Goal: Communication & Community: Answer question/provide support

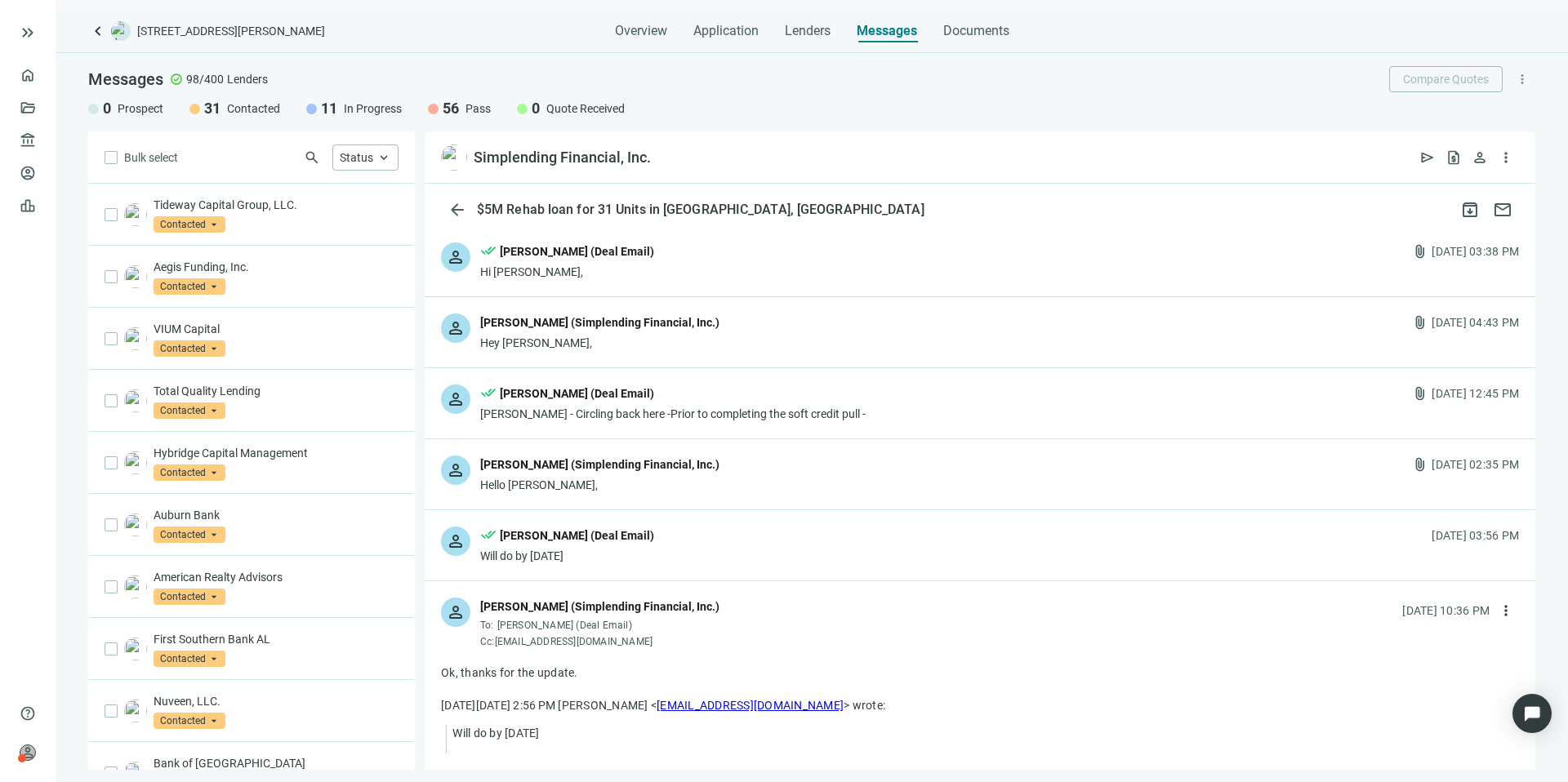
scroll to position [647, 0]
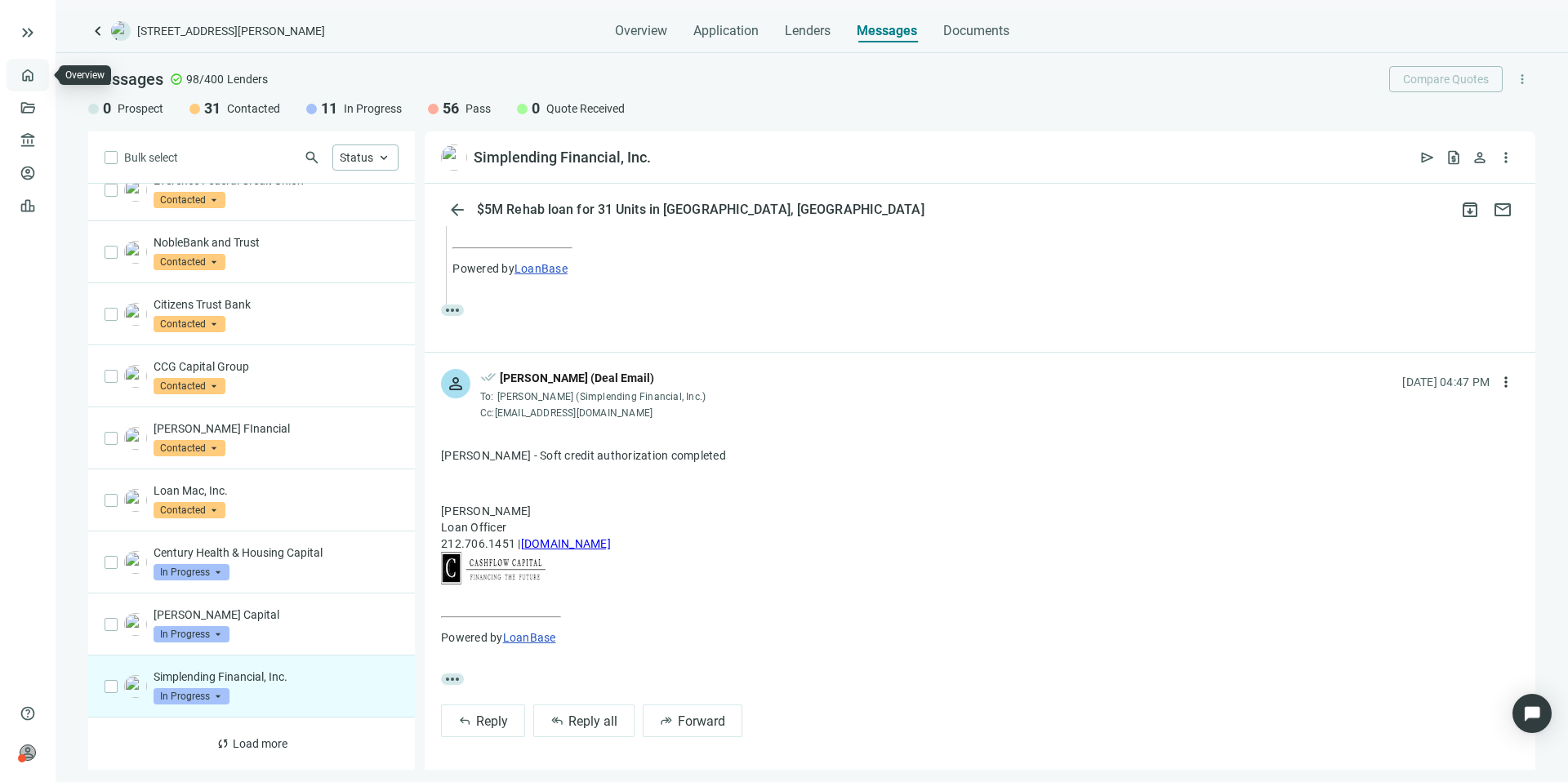
click at [40, 81] on link "Overview" at bounding box center [64, 75] width 48 height 13
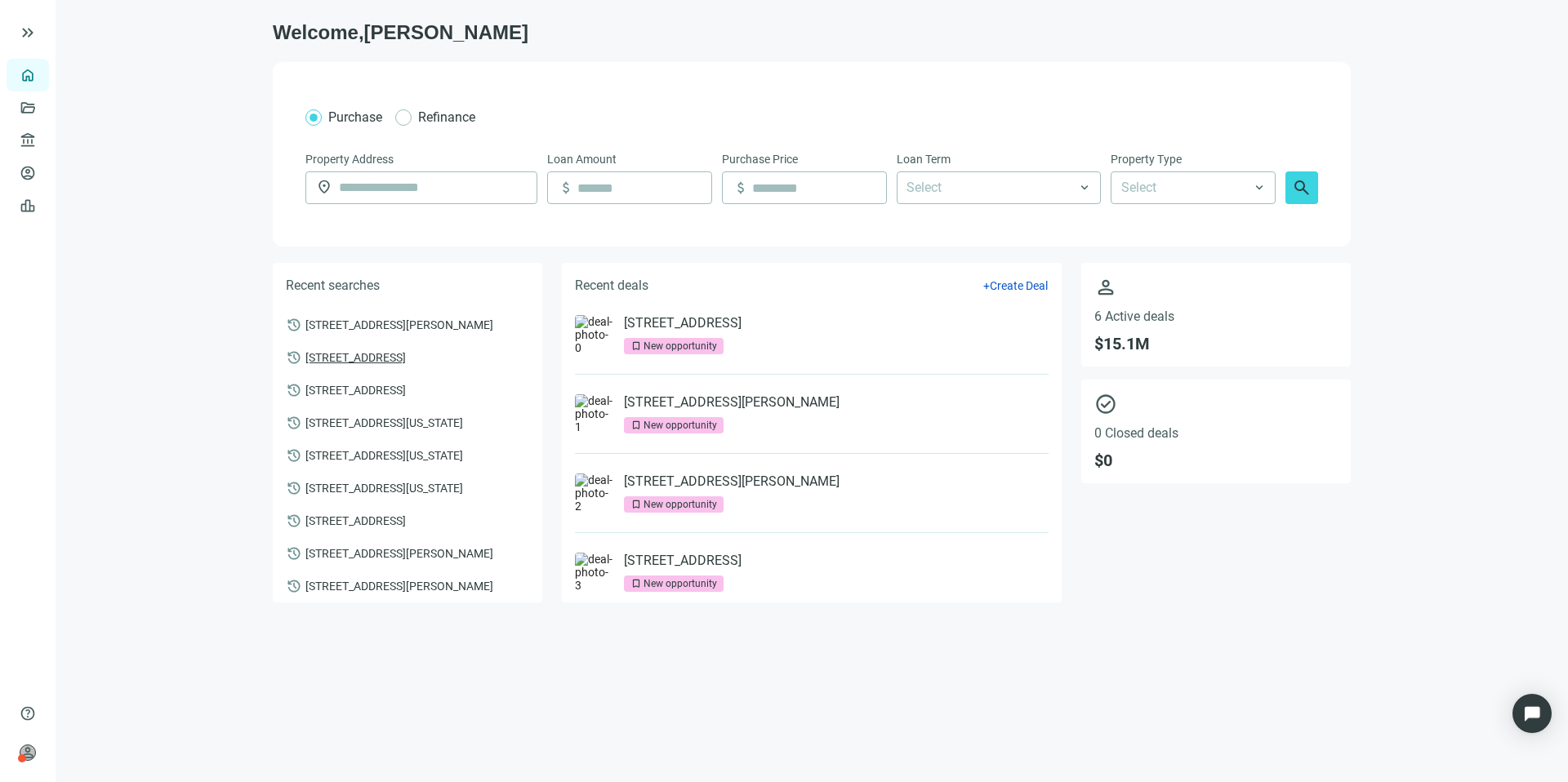
click at [406, 356] on span "[STREET_ADDRESS]" at bounding box center [355, 357] width 100 height 15
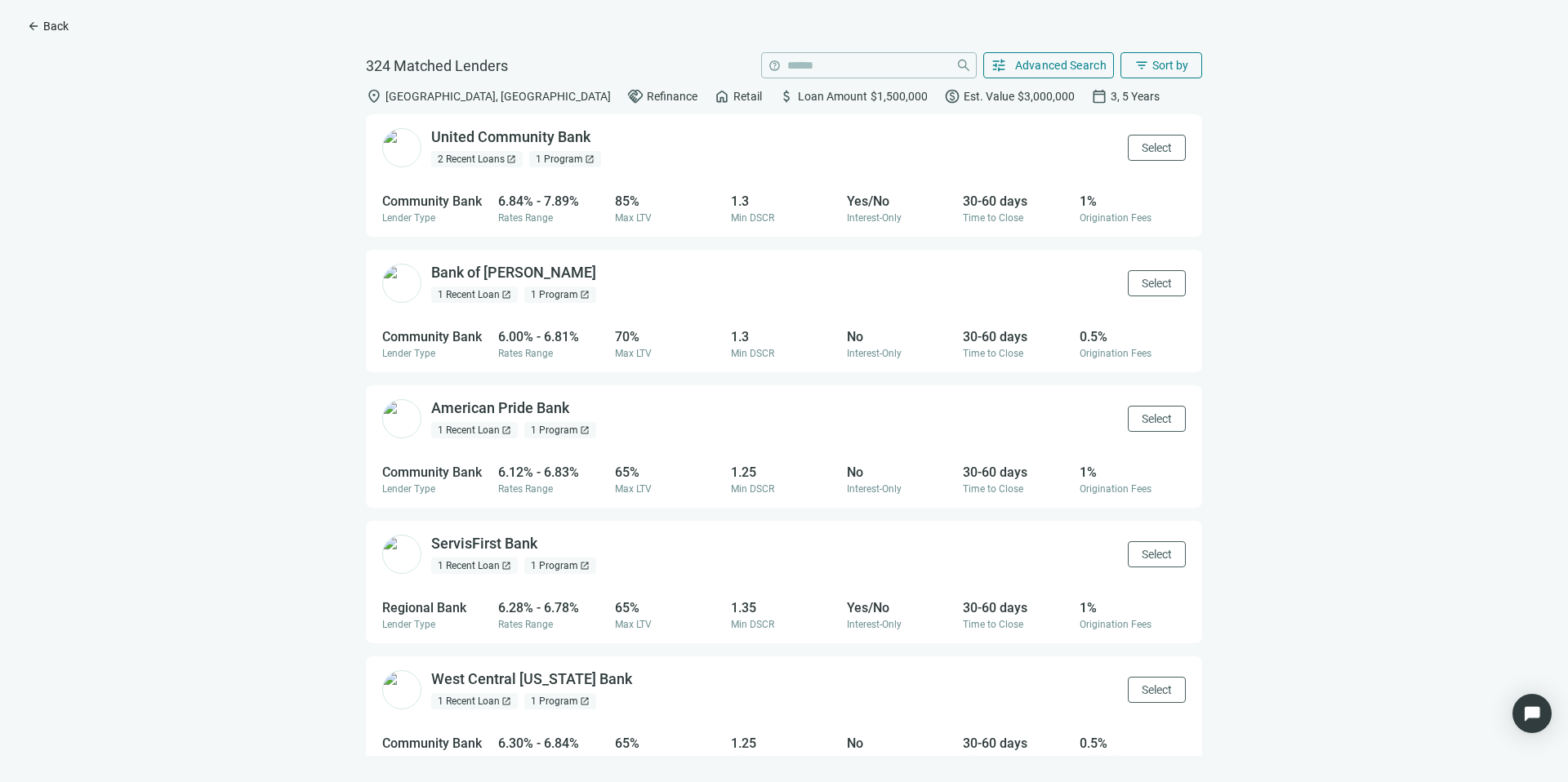
click at [38, 28] on span "arrow_back" at bounding box center [34, 26] width 13 height 13
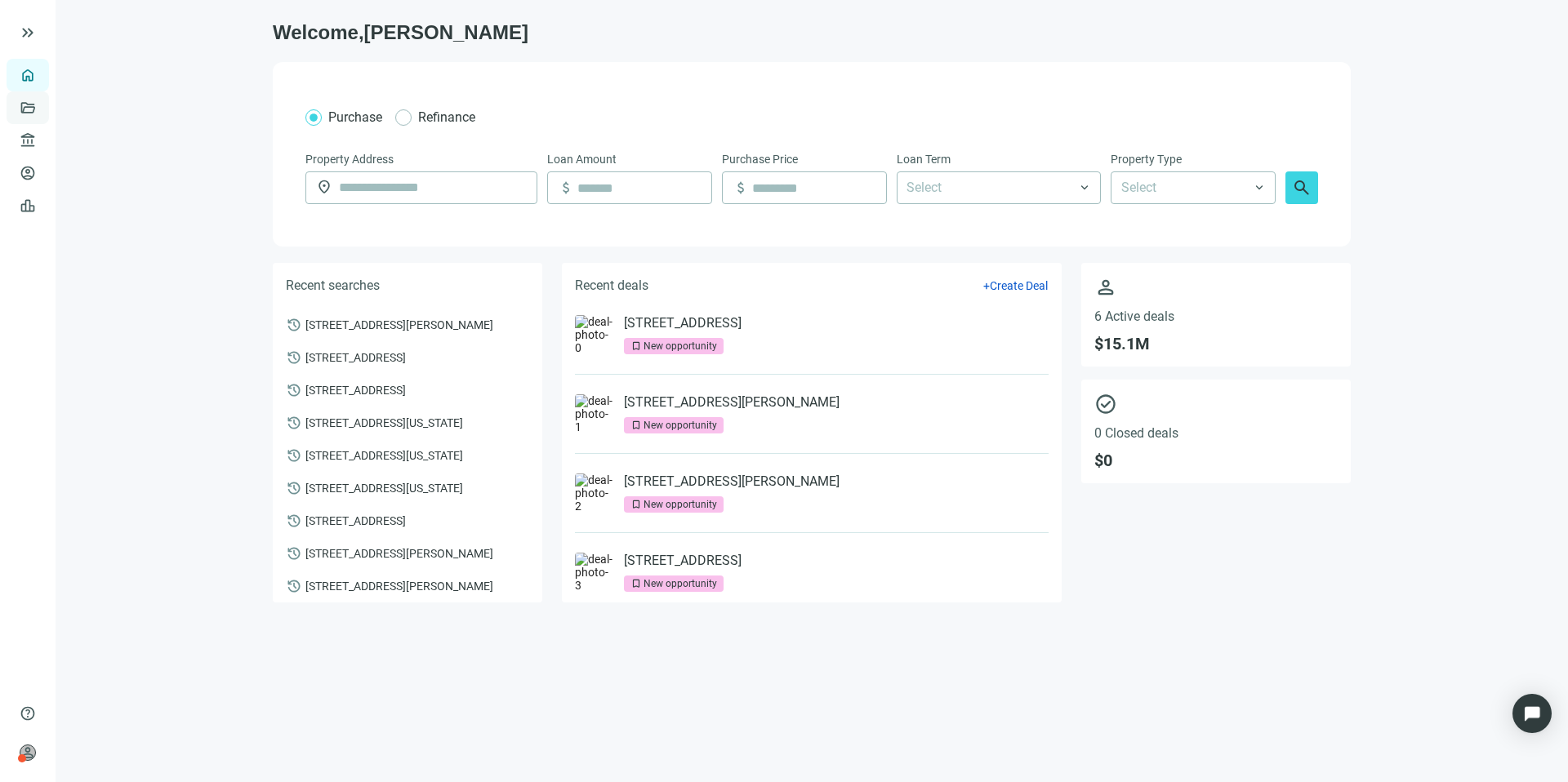
click at [40, 101] on link "Deals" at bounding box center [54, 108] width 29 height 13
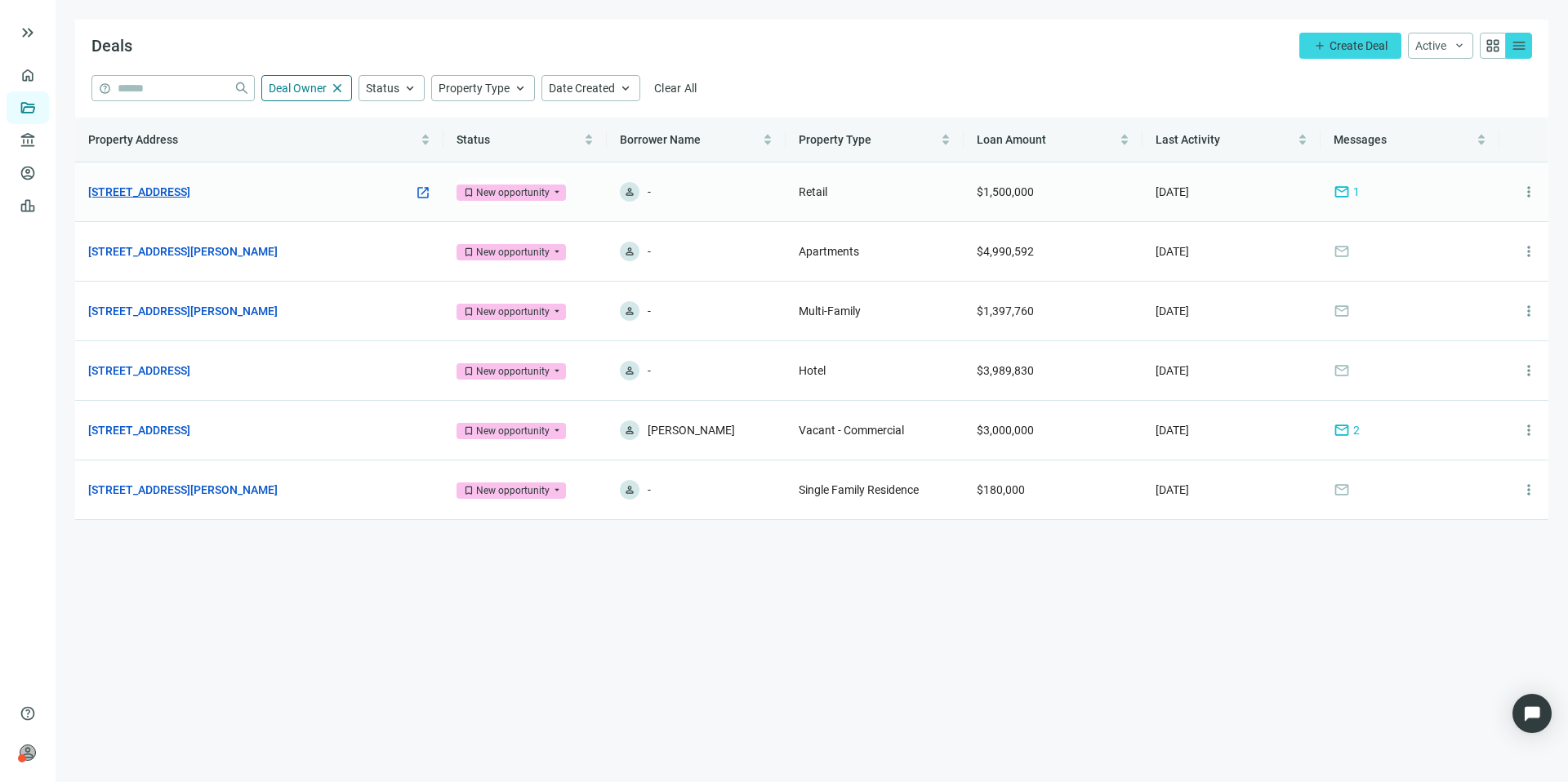
click at [191, 195] on link "[STREET_ADDRESS]" at bounding box center [139, 192] width 102 height 18
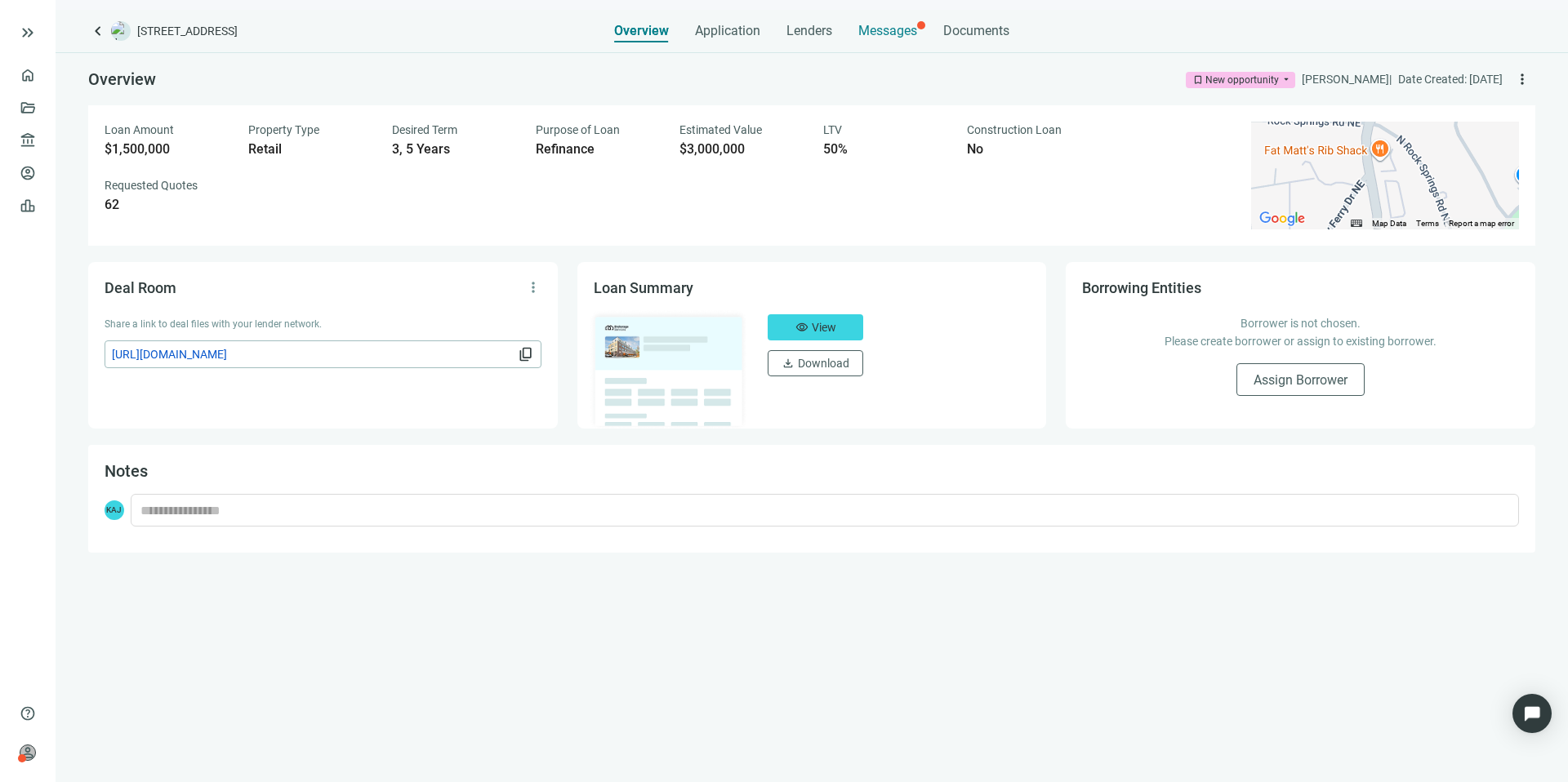
click at [887, 36] on span "Messages" at bounding box center [887, 30] width 59 height 16
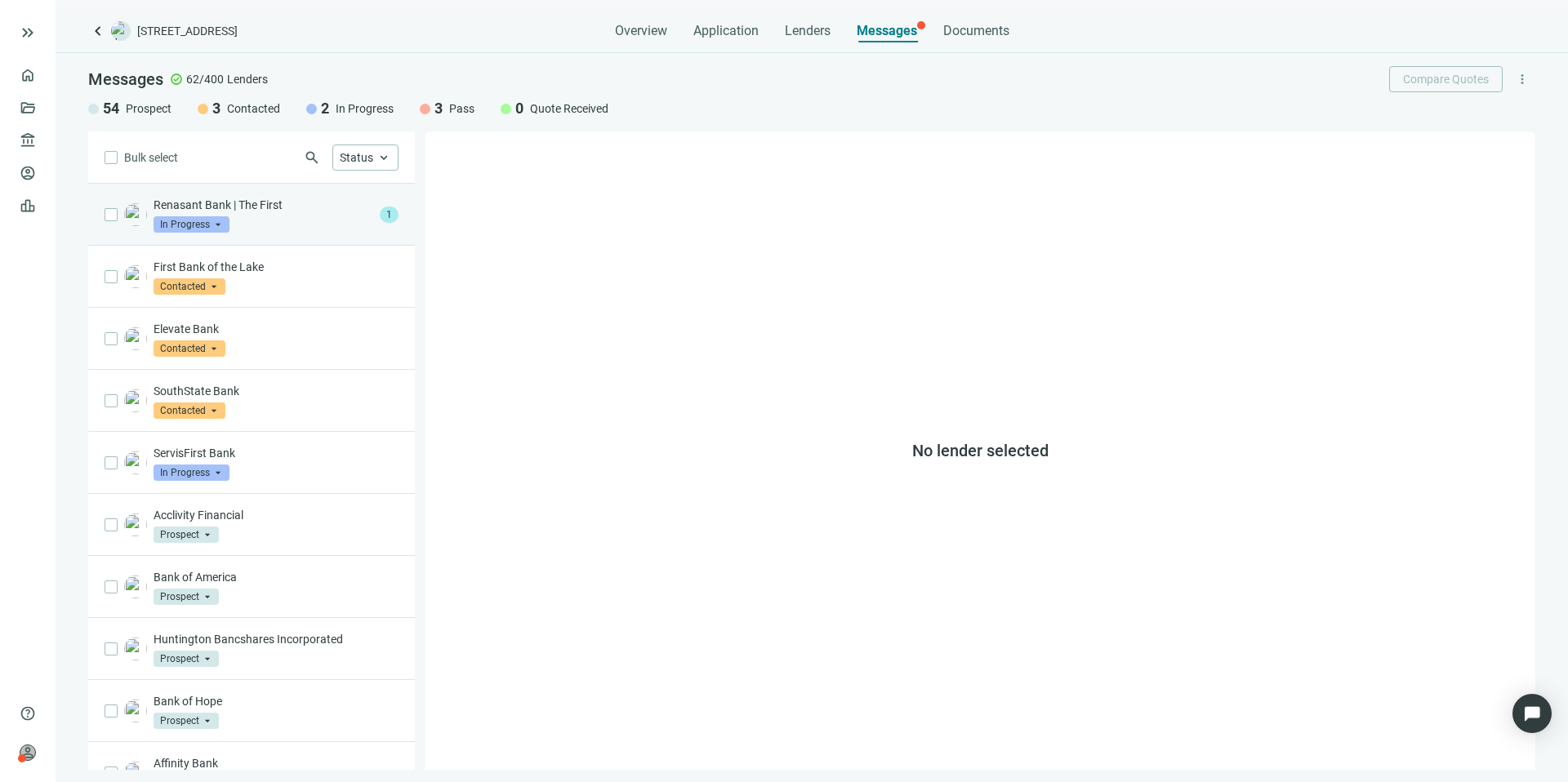
click at [252, 229] on div "Renasant Bank | The First In Progress arrow_drop_down" at bounding box center [264, 215] width 220 height 36
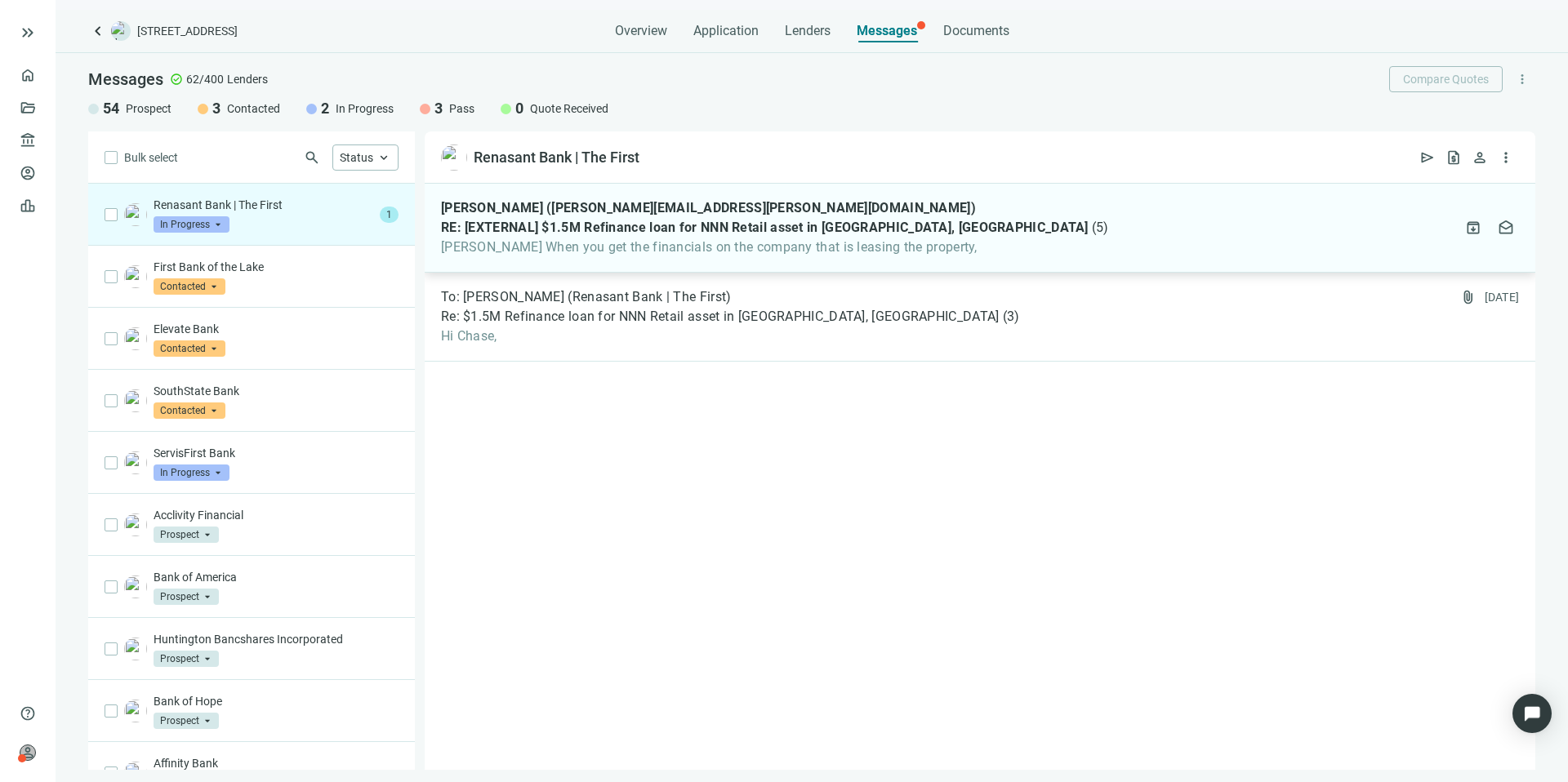
click at [1039, 257] on div "[PERSON_NAME] ([PERSON_NAME][EMAIL_ADDRESS][PERSON_NAME][DOMAIN_NAME]) RE: [EXT…" at bounding box center [979, 228] width 1111 height 89
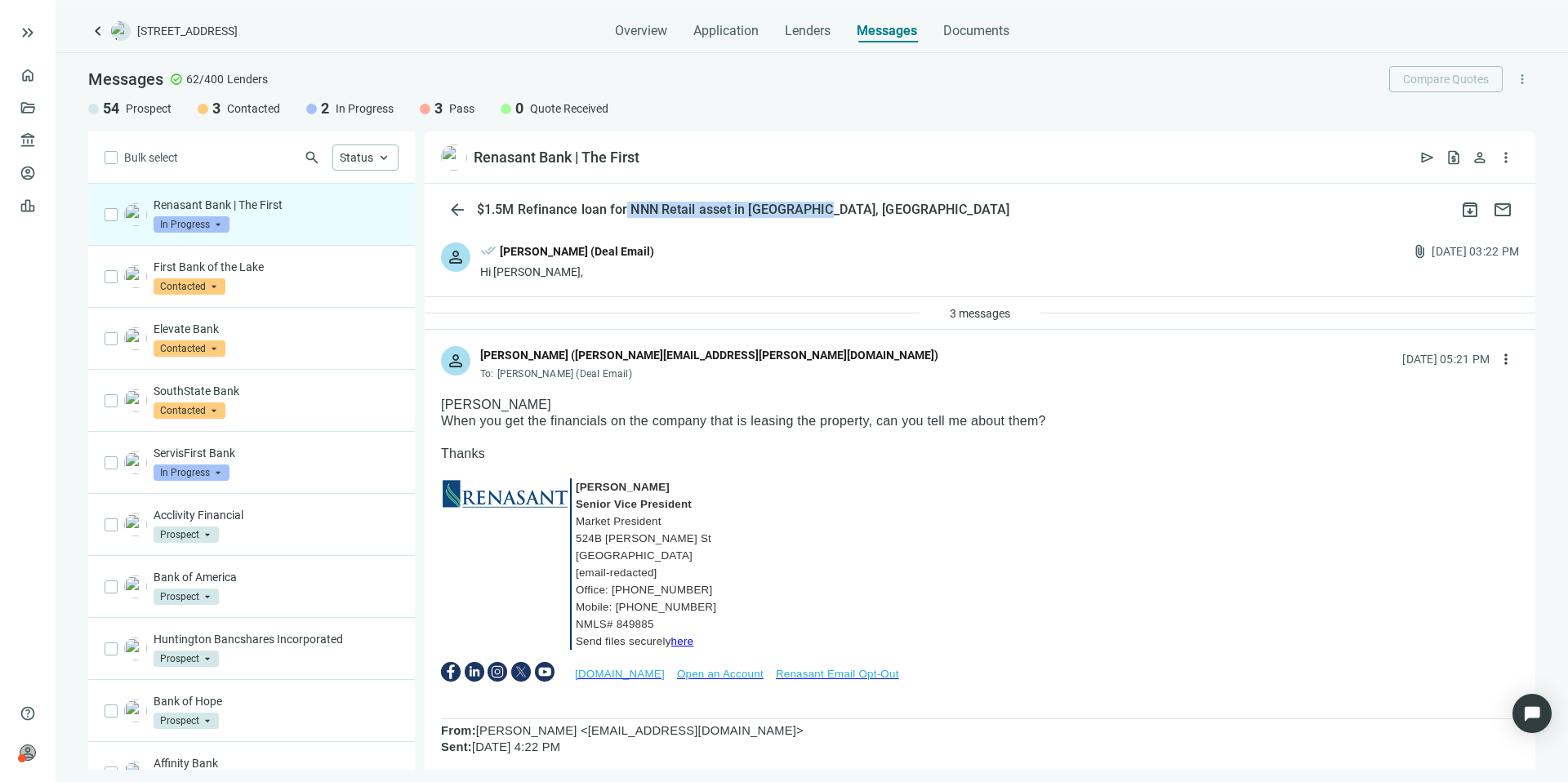
drag, startPoint x: 821, startPoint y: 206, endPoint x: 624, endPoint y: 205, distance: 197.0
click at [624, 205] on div "arrow_back $1.5M Refinance loan for NNN Retail asset in [GEOGRAPHIC_DATA], [GEO…" at bounding box center [979, 209] width 1111 height 33
copy div "NNN Retail asset in [GEOGRAPHIC_DATA], [GEOGRAPHIC_DATA]"
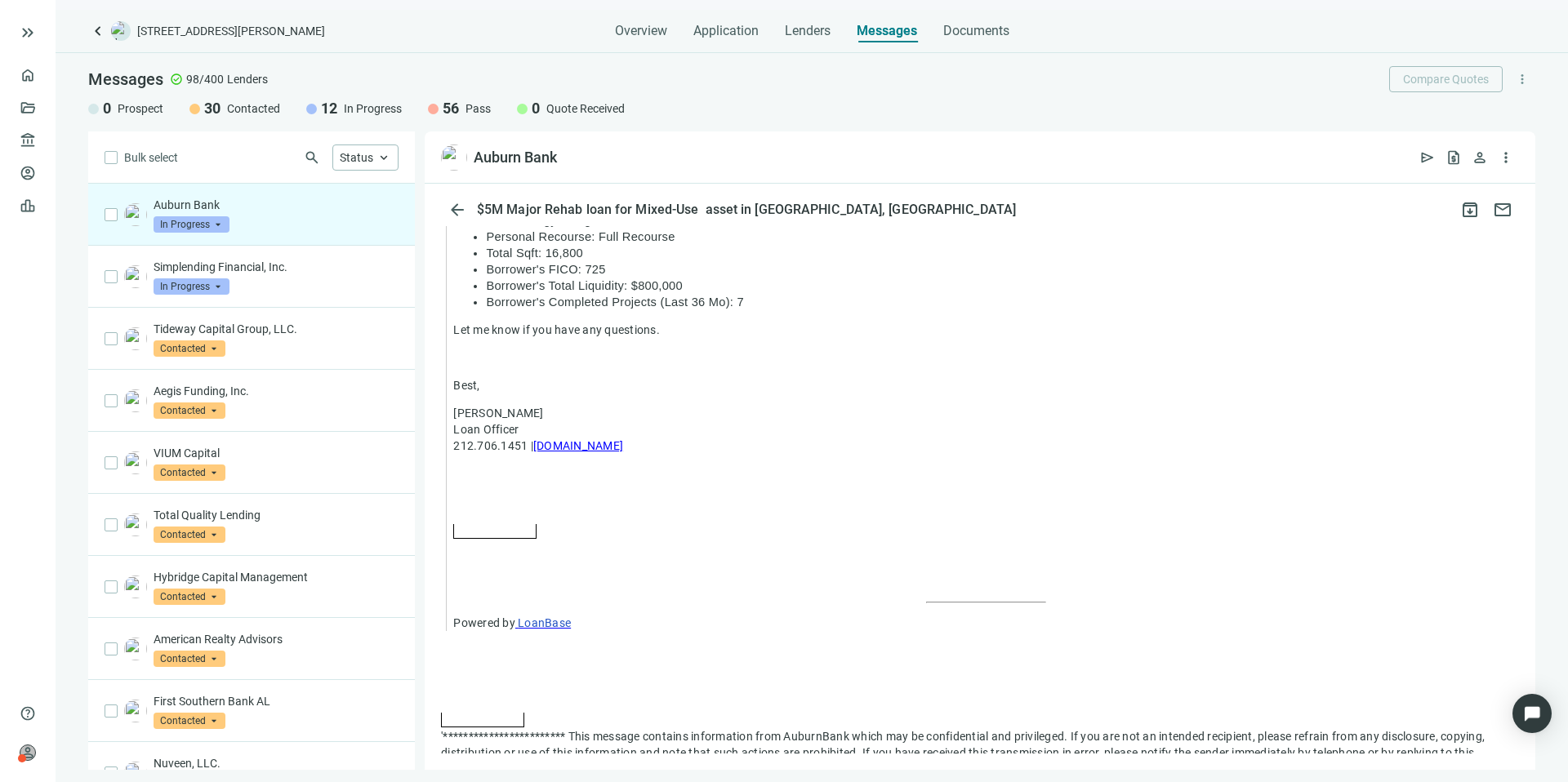
scroll to position [1103, 0]
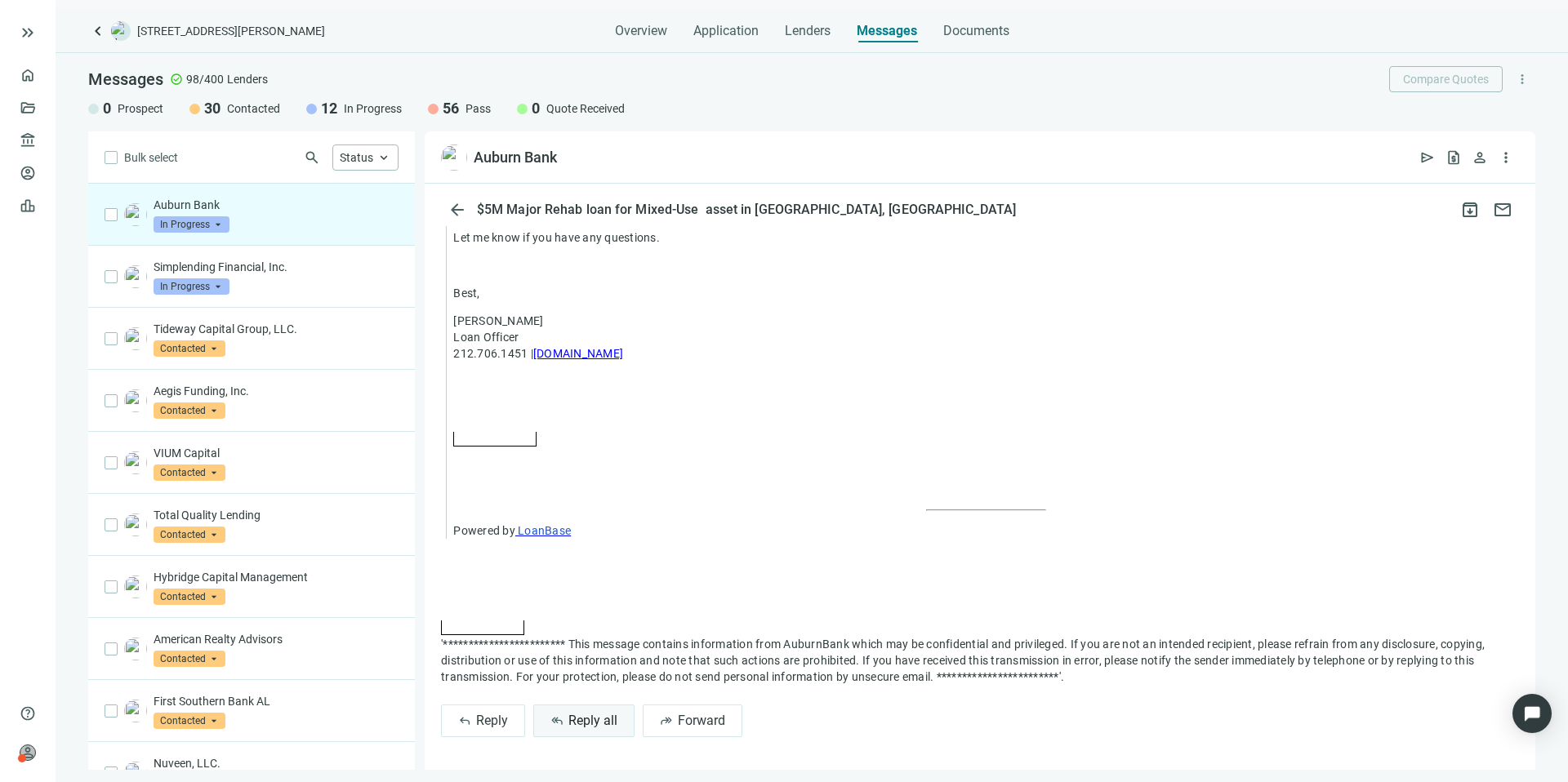
click at [591, 723] on span "Reply all" at bounding box center [592, 720] width 49 height 16
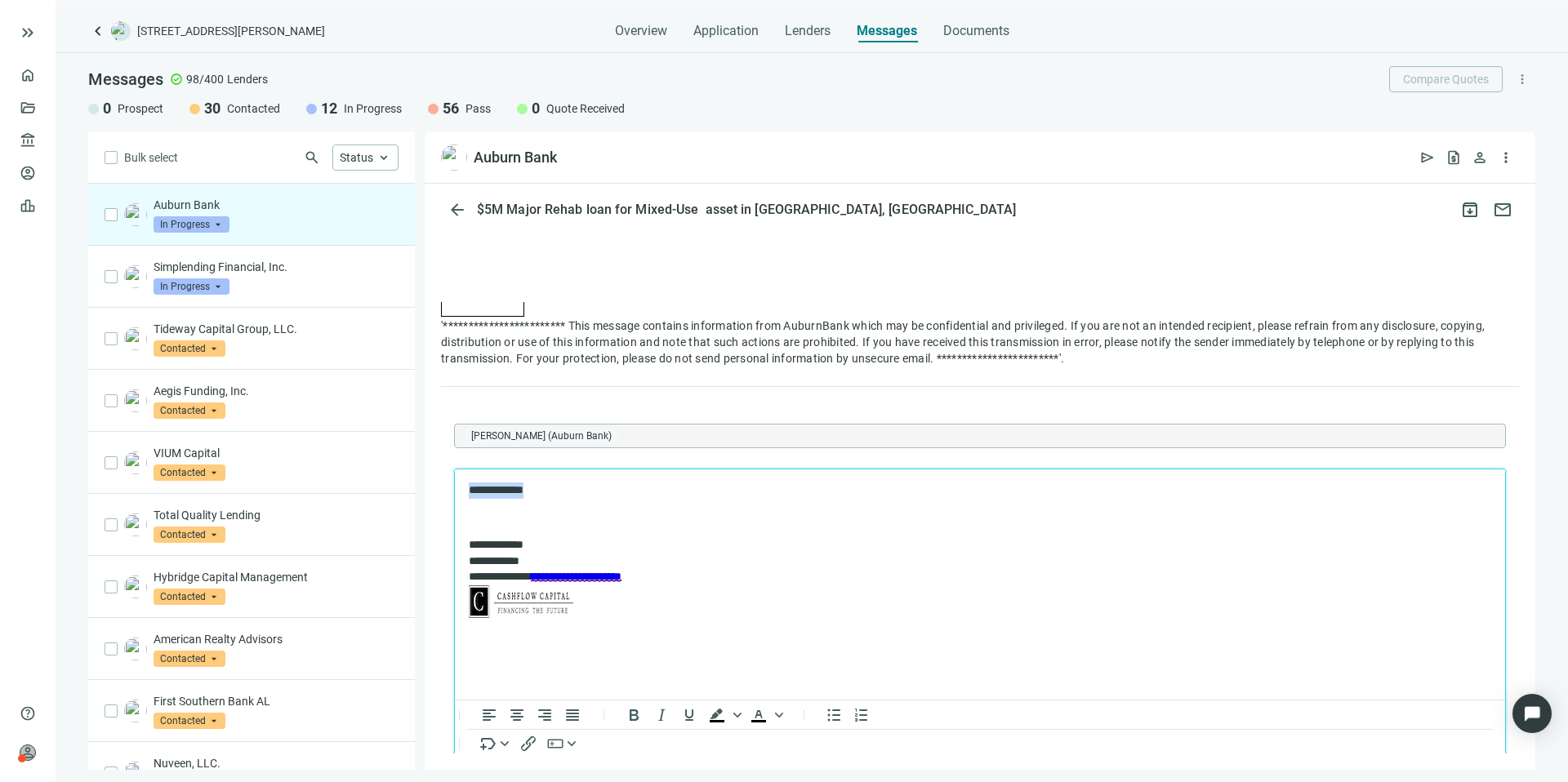
drag, startPoint x: 575, startPoint y: 498, endPoint x: 440, endPoint y: 471, distance: 137.7
click at [454, 471] on html "**********" at bounding box center [979, 551] width 1051 height 166
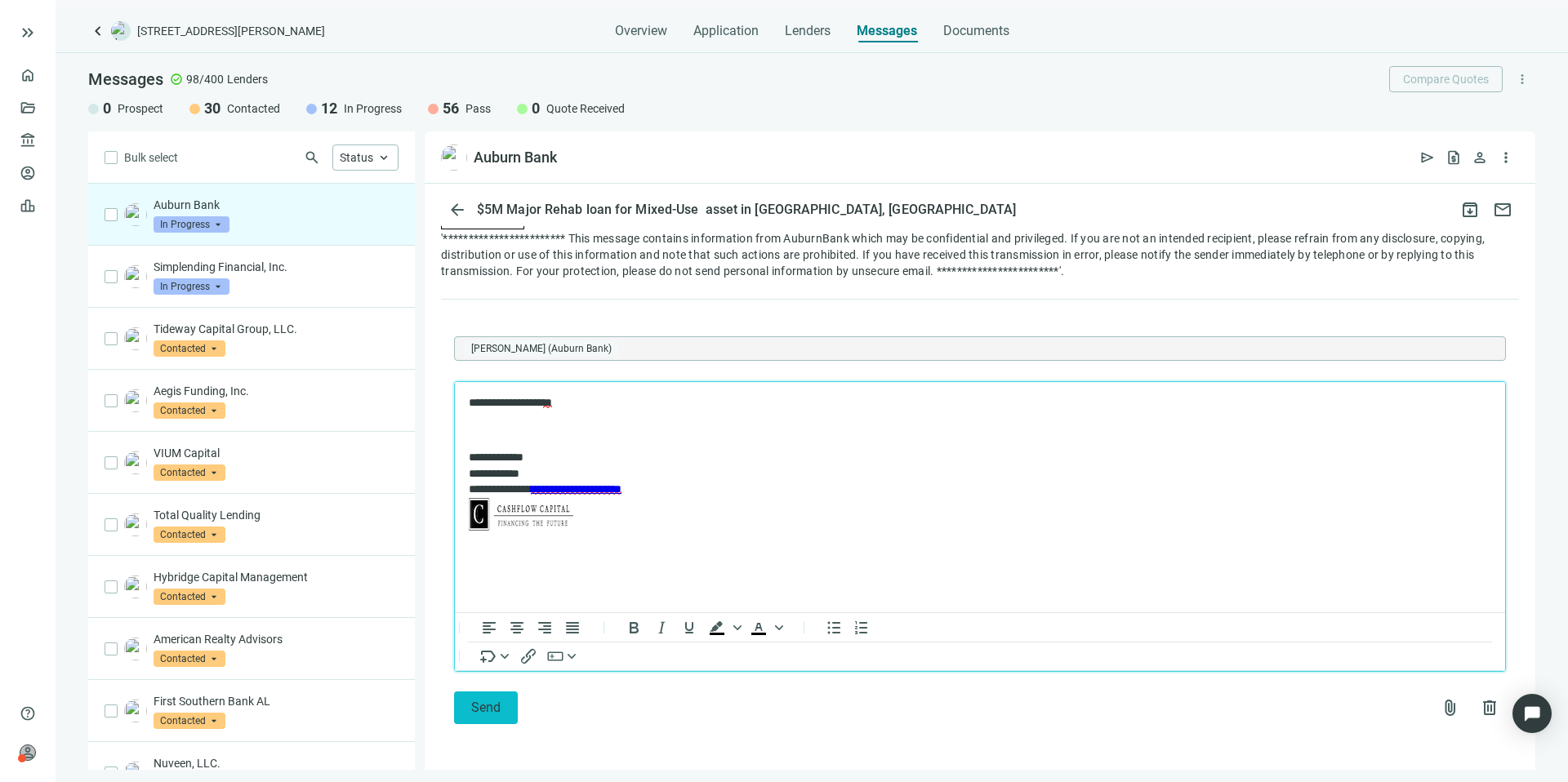
click at [505, 706] on button "Send" at bounding box center [486, 708] width 64 height 33
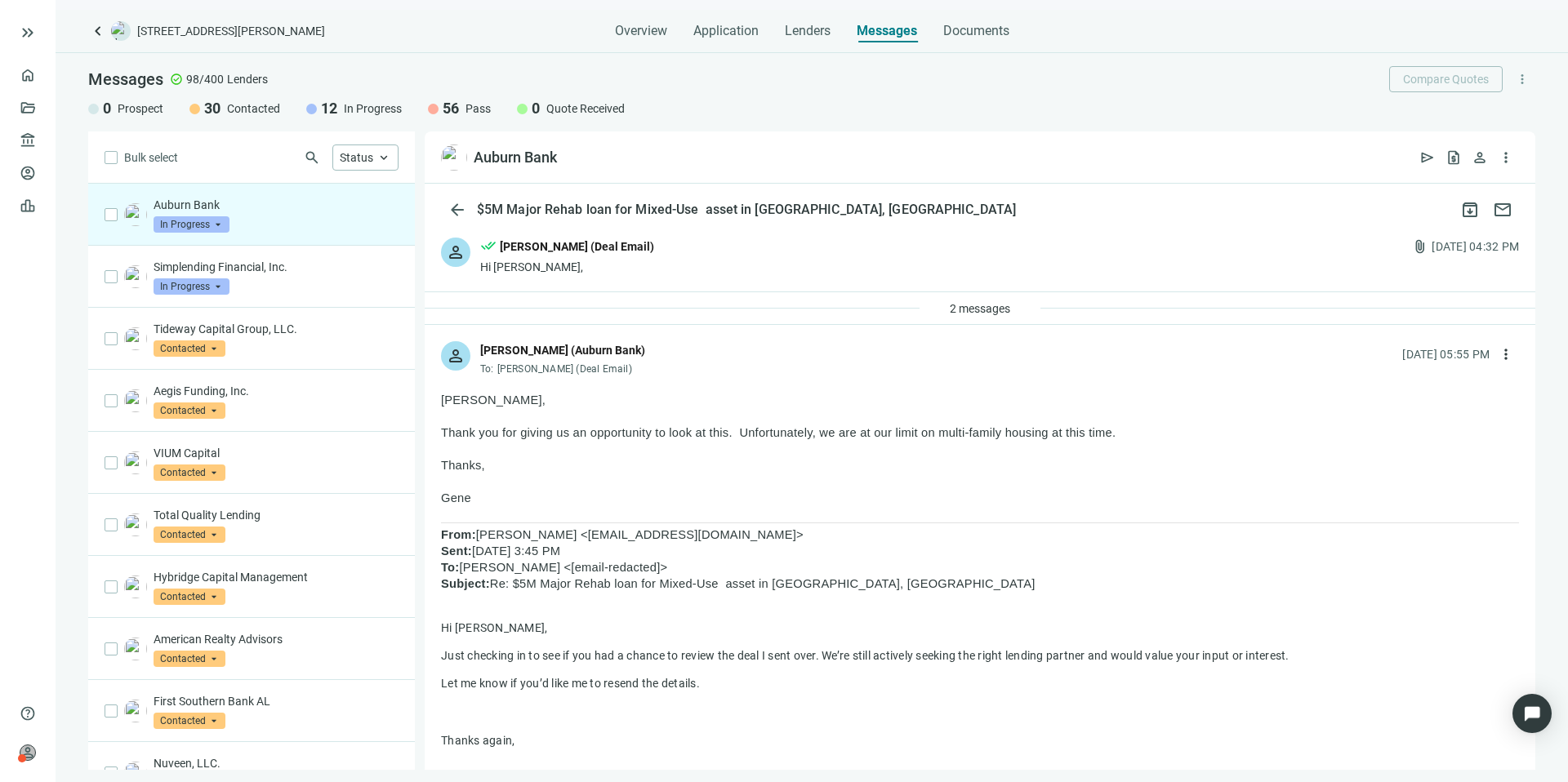
scroll to position [0, 0]
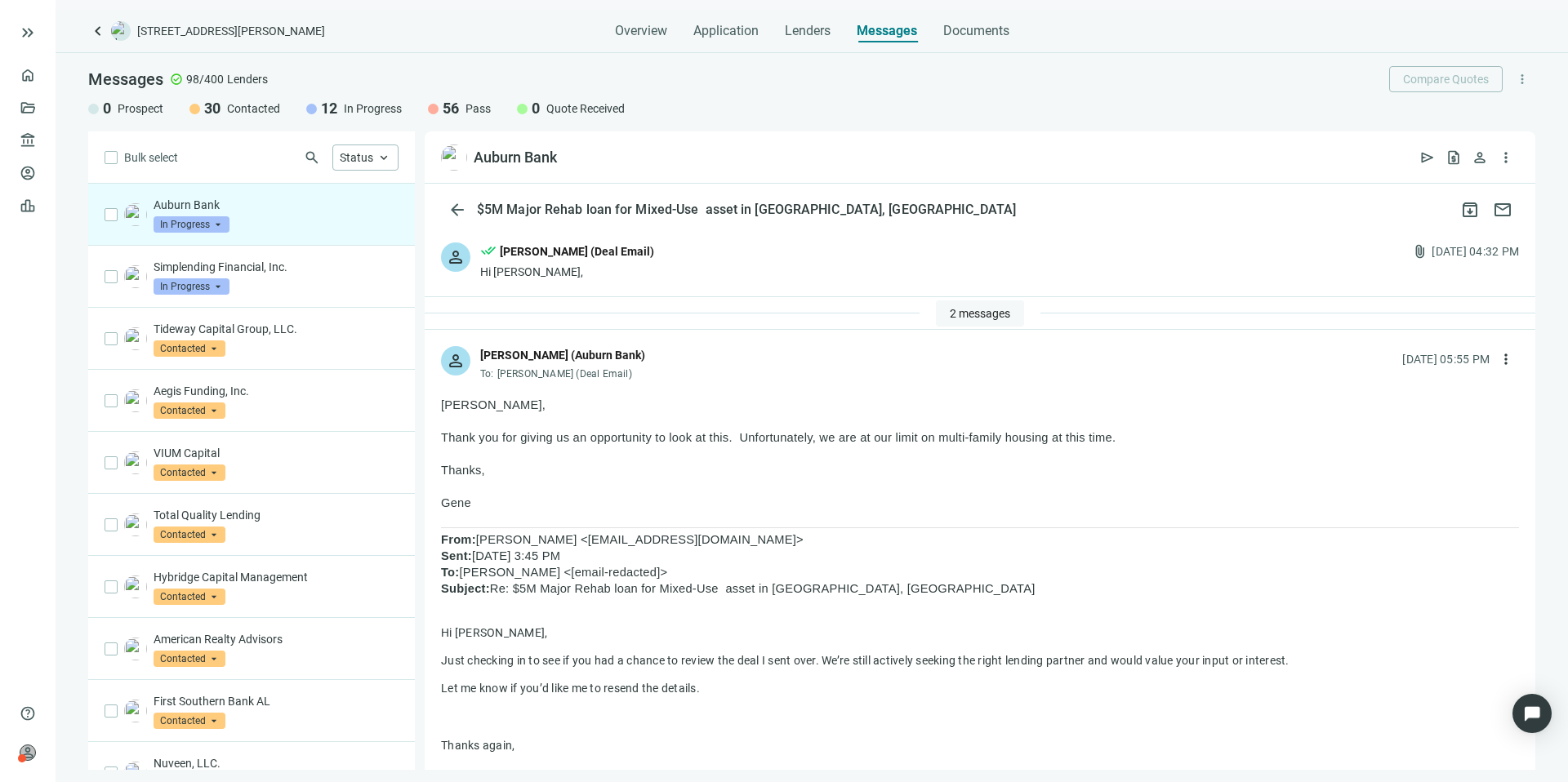
click at [988, 310] on span "2 messages" at bounding box center [980, 314] width 60 height 13
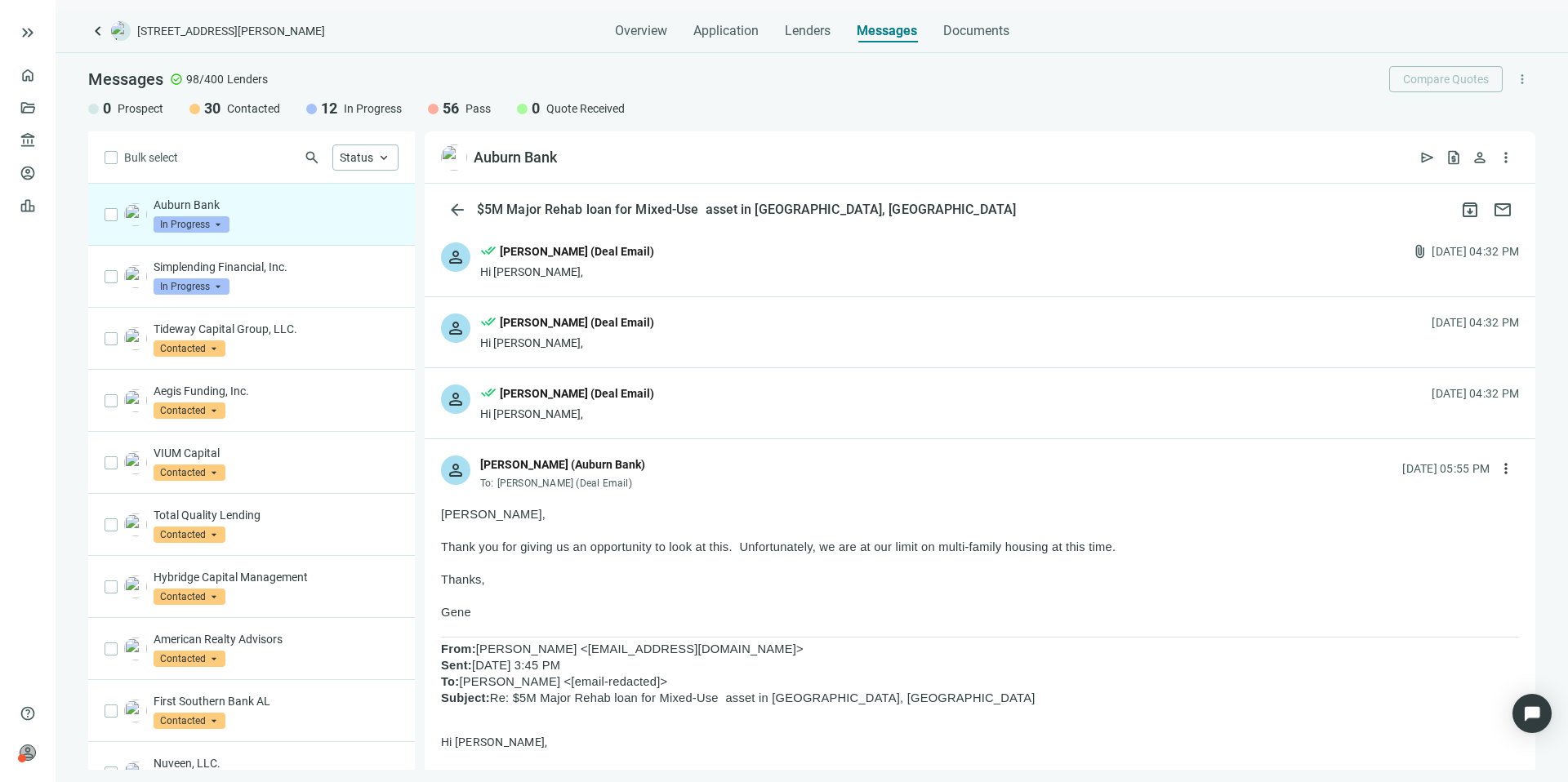
click at [694, 400] on div "person done_all Kevin A Jones (Deal Email) Hi Gene, 09.08.2025, 04:32 PM" at bounding box center [979, 403] width 1111 height 70
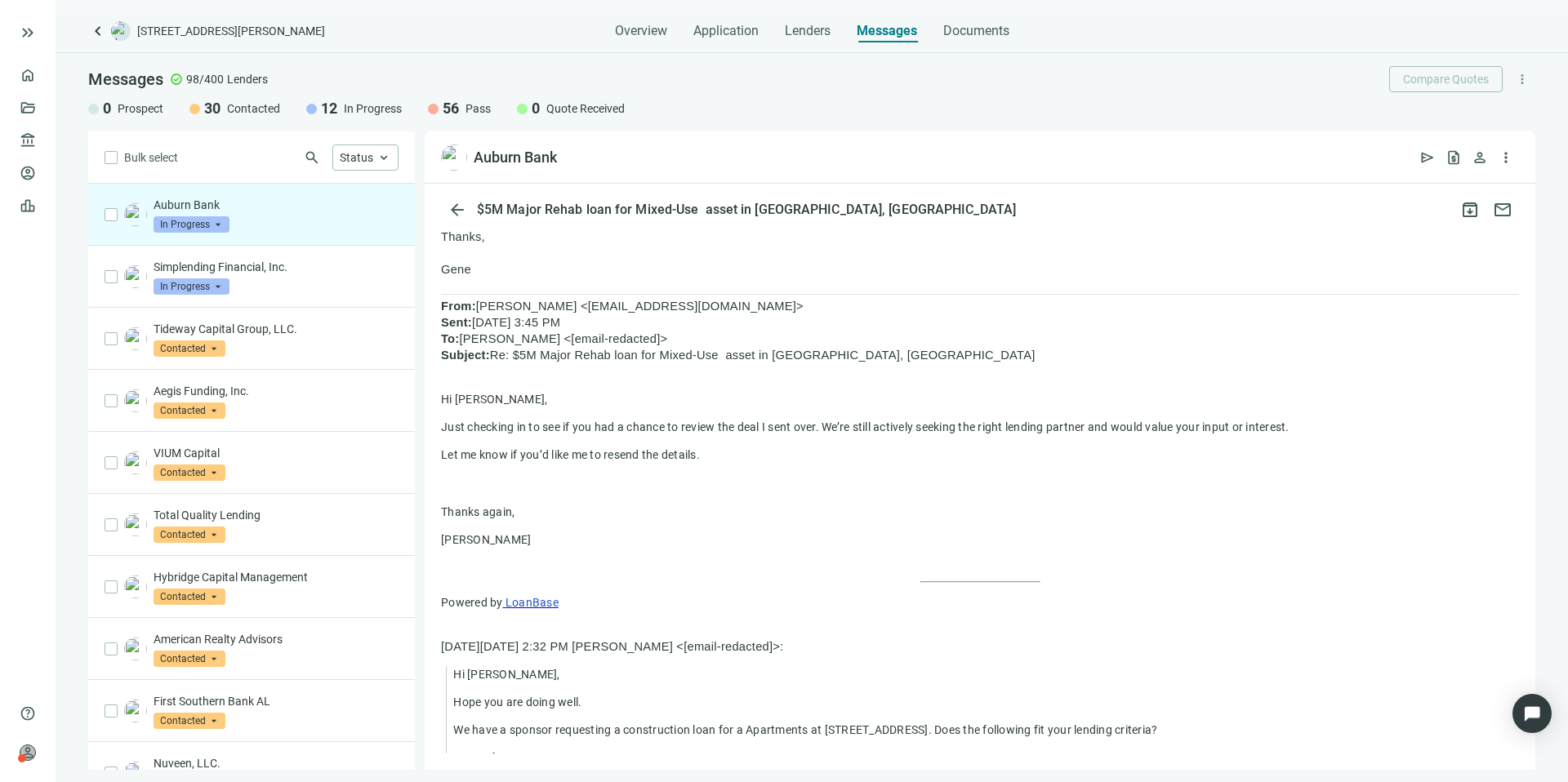
scroll to position [390, 0]
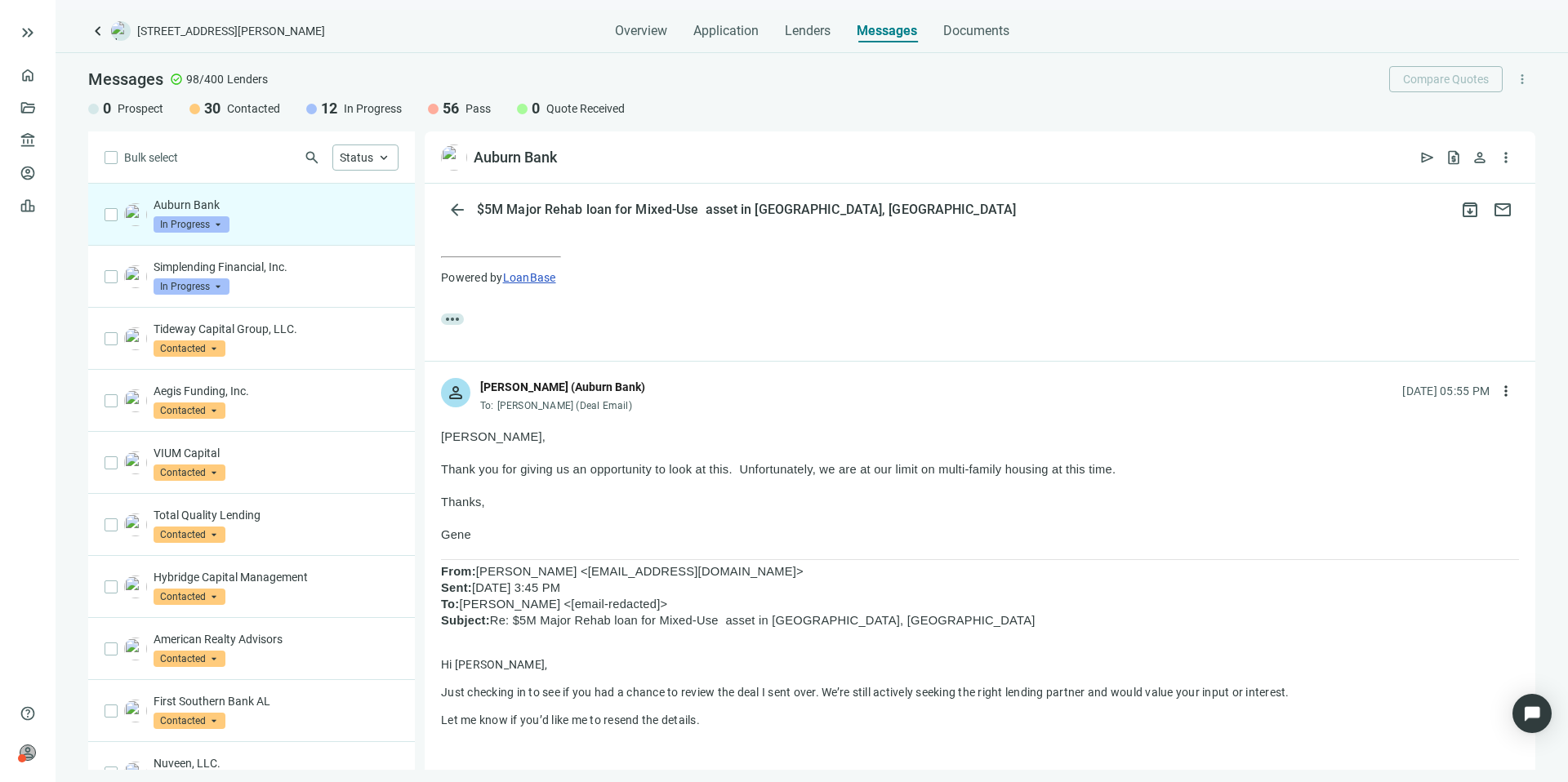
click at [202, 220] on span "In Progress" at bounding box center [192, 223] width 76 height 16
click at [208, 394] on div "Pass" at bounding box center [210, 400] width 82 height 16
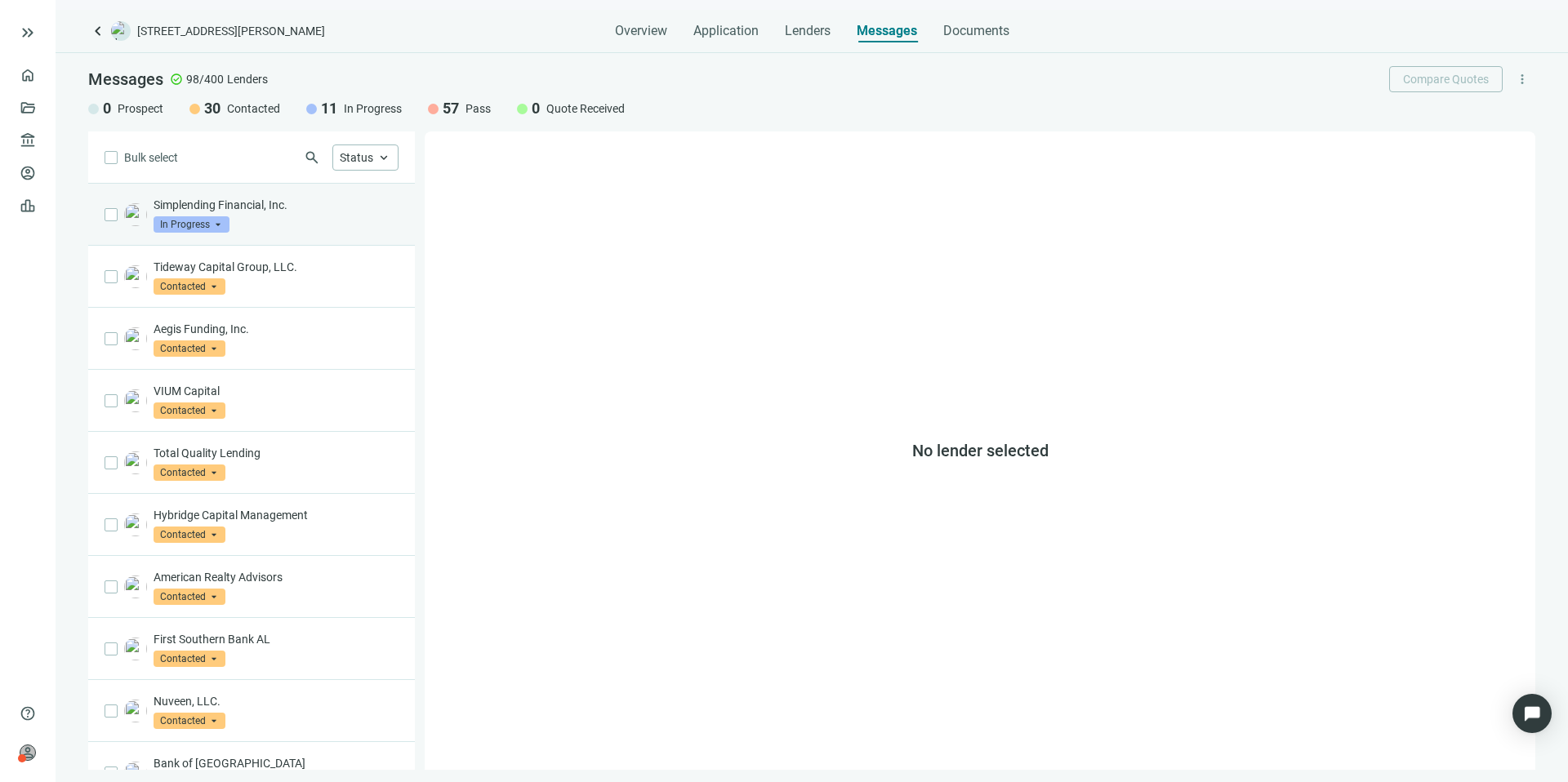
click at [310, 219] on div "Simplending Financial, Inc. In Progress arrow_drop_down" at bounding box center [276, 215] width 245 height 36
